Goal: Navigation & Orientation: Find specific page/section

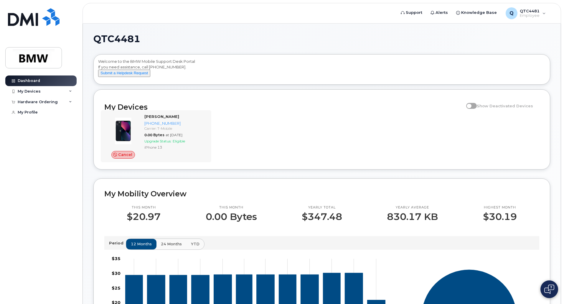
click at [104, 140] on div "Cancel [PERSON_NAME] [PHONE_NUMBER] Carrier: T-Mobile 0.00 Bytes at [DATE] Upgr…" at bounding box center [156, 136] width 110 height 52
click at [349, 139] on div "Cancel Damian Garcia 864-577-2756 Carrier: T-Mobile 0.00 Bytes at Aug 01, 2025 …" at bounding box center [322, 136] width 442 height 52
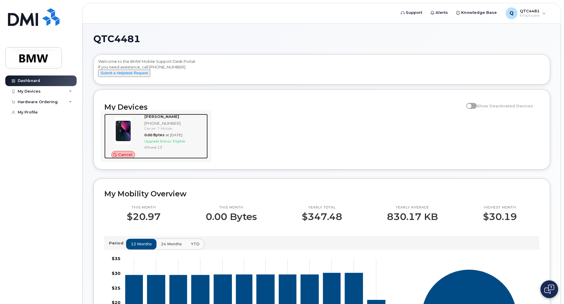
click at [187, 156] on div "Damian Garcia 864-577-2756 Carrier: T-Mobile 0.00 Bytes at Aug 01, 2025 Upgrade…" at bounding box center [175, 136] width 66 height 45
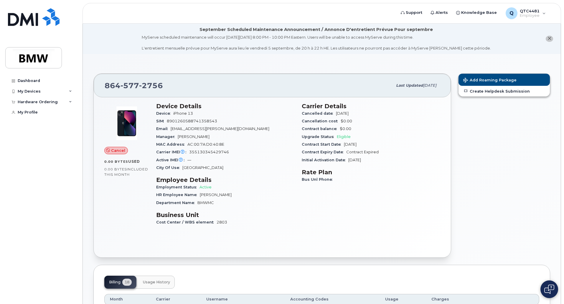
click at [239, 208] on div "Device Details Device iPhone 13 SIM [TECHNICAL_ID] Email [PERSON_NAME][EMAIL_AD…" at bounding box center [225, 166] width 145 height 135
click at [37, 95] on div "My Devices" at bounding box center [40, 91] width 71 height 11
click at [45, 117] on div "([PERSON_NAME])" at bounding box center [54, 118] width 36 height 5
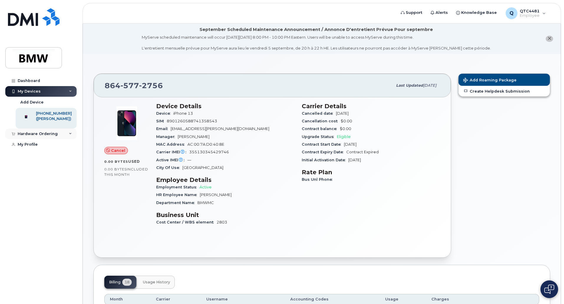
click at [48, 136] on div "Hardware Ordering" at bounding box center [38, 133] width 40 height 5
click at [33, 158] on div "My Profile" at bounding box center [28, 155] width 20 height 5
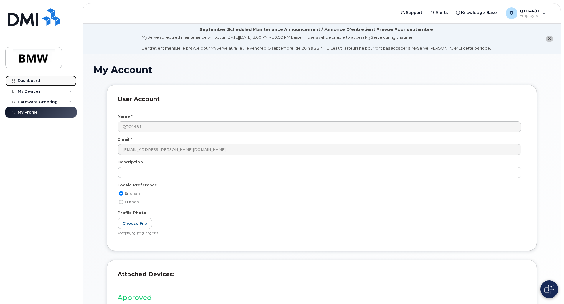
click at [21, 83] on div "Dashboard" at bounding box center [29, 80] width 22 height 5
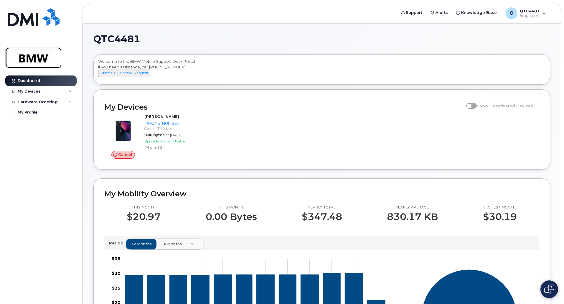
click at [37, 59] on img at bounding box center [33, 57] width 45 height 17
click at [476, 109] on span at bounding box center [471, 106] width 11 height 6
